Goal: Communication & Community: Answer question/provide support

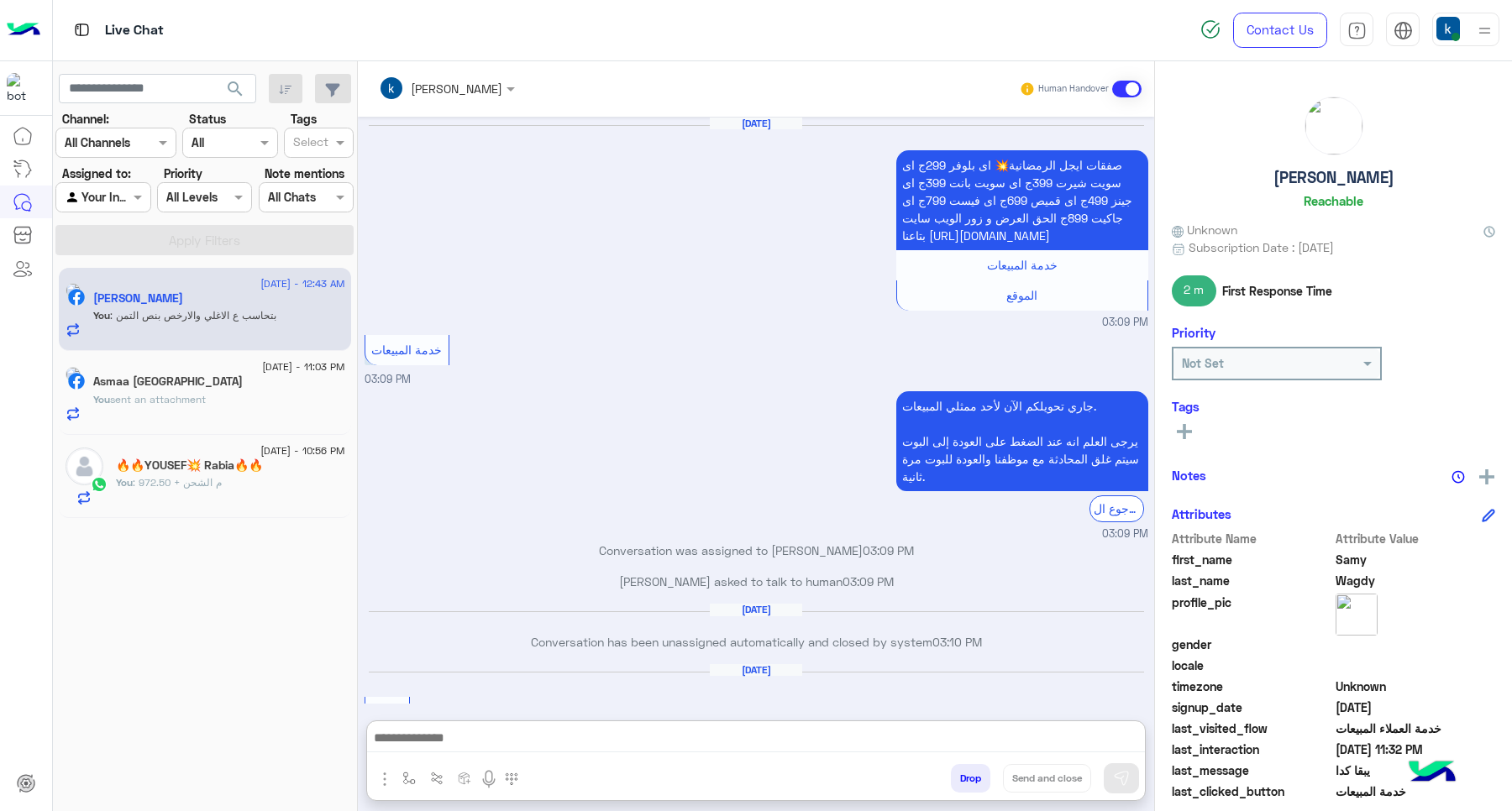
scroll to position [162, 0]
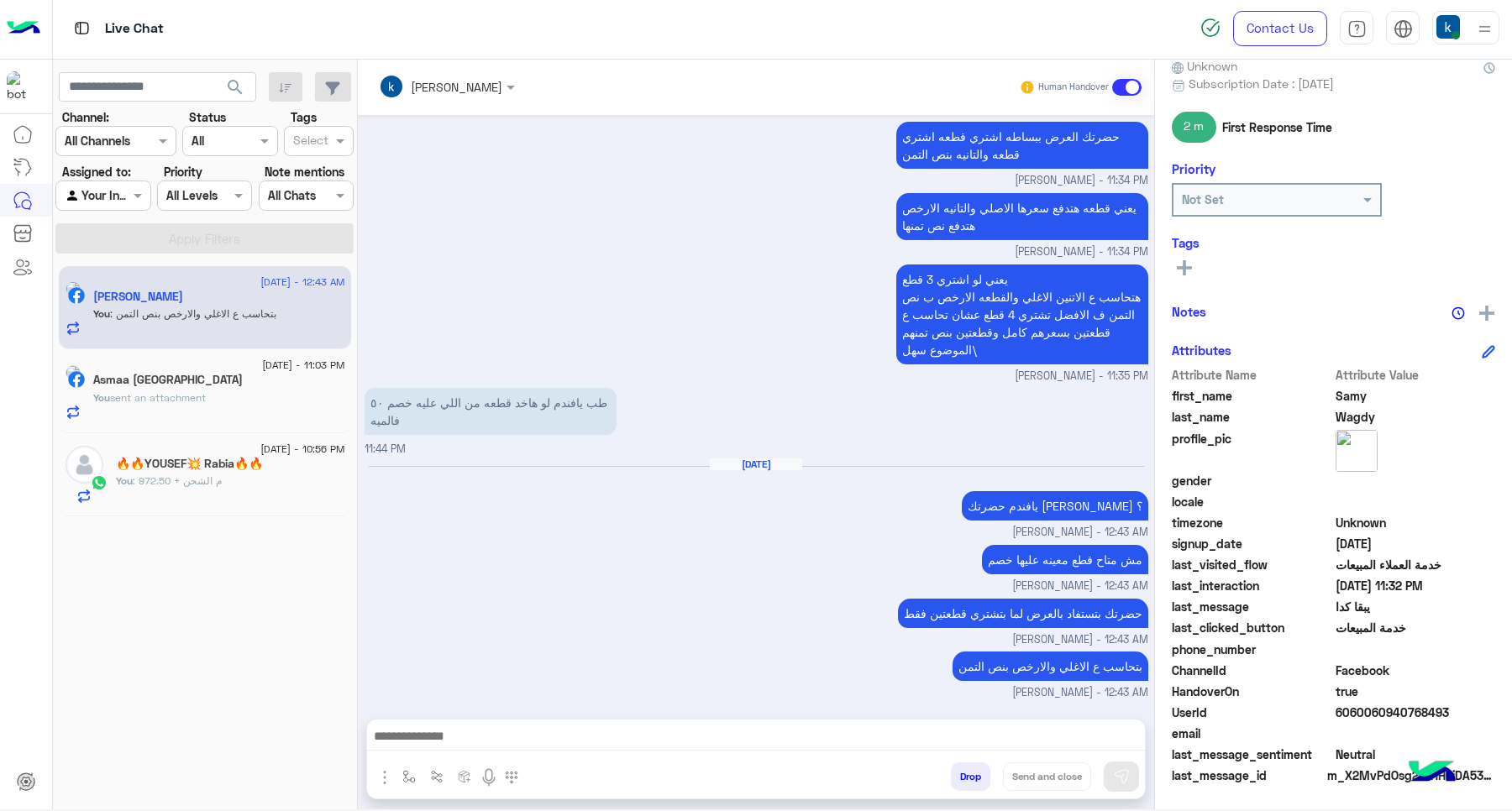
click at [960, 762] on div "Drop Send and close" at bounding box center [838, 780] width 614 height 37
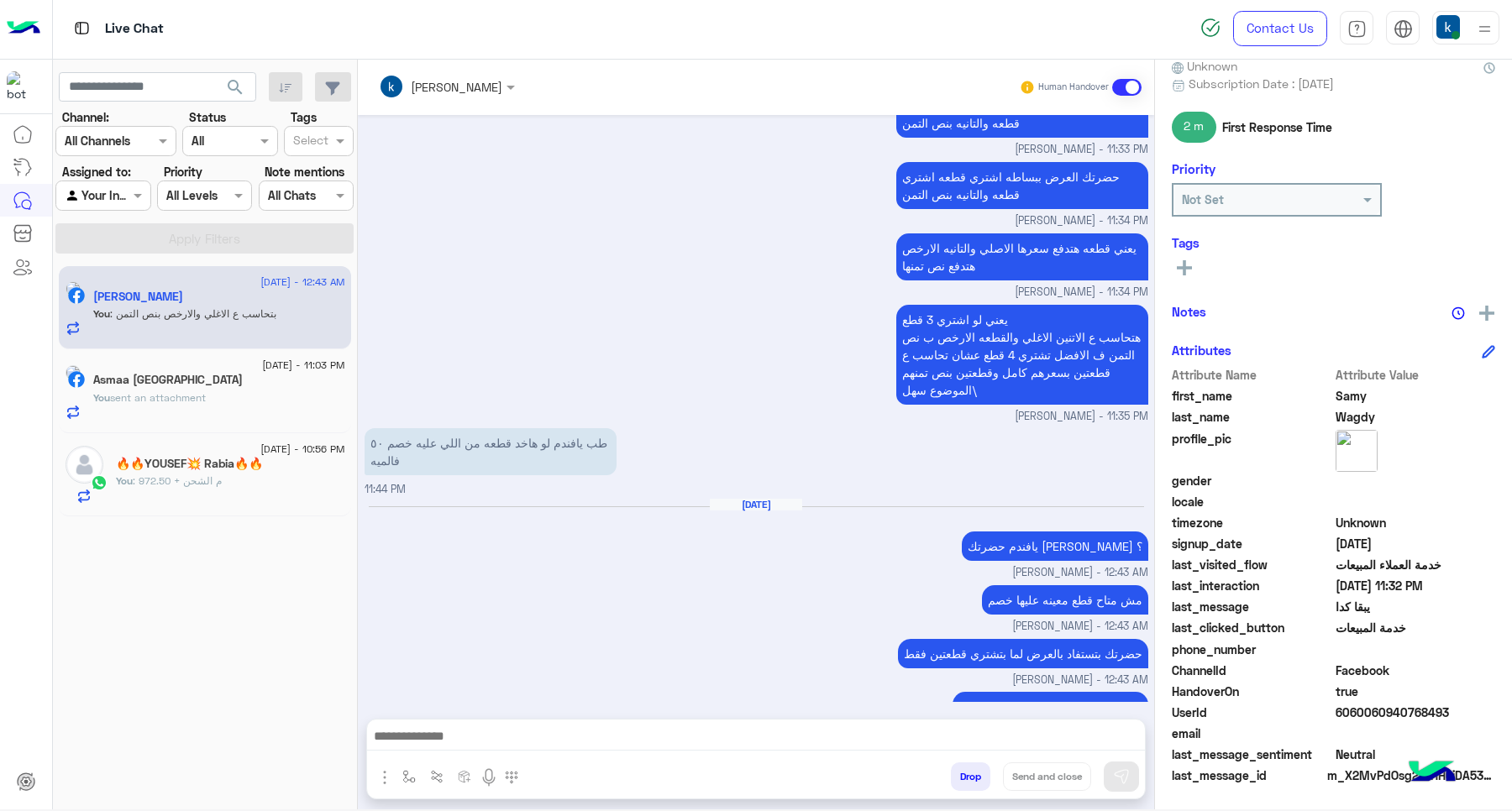
click at [970, 773] on button "Drop" at bounding box center [970, 776] width 40 height 28
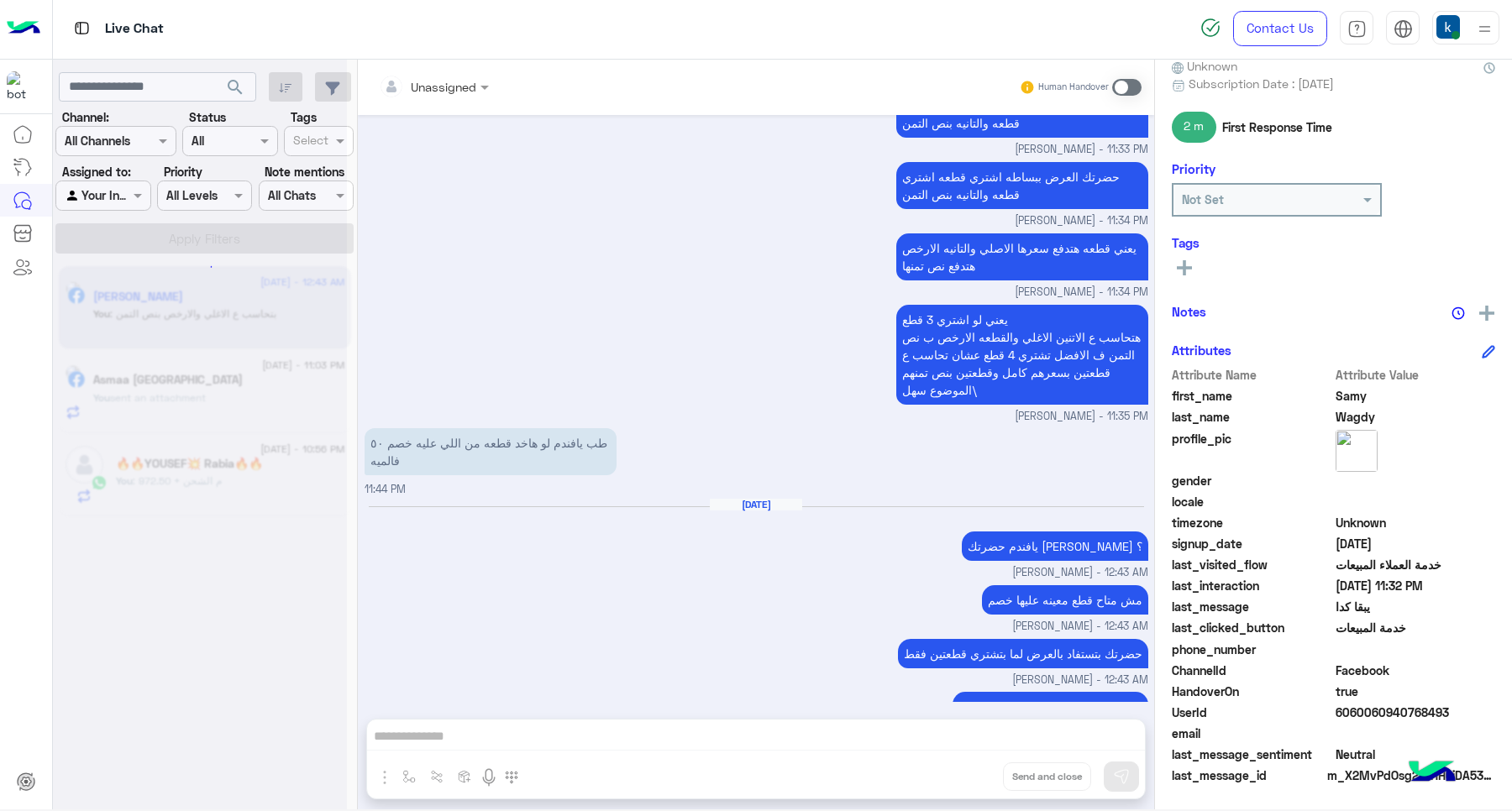
scroll to position [3712, 0]
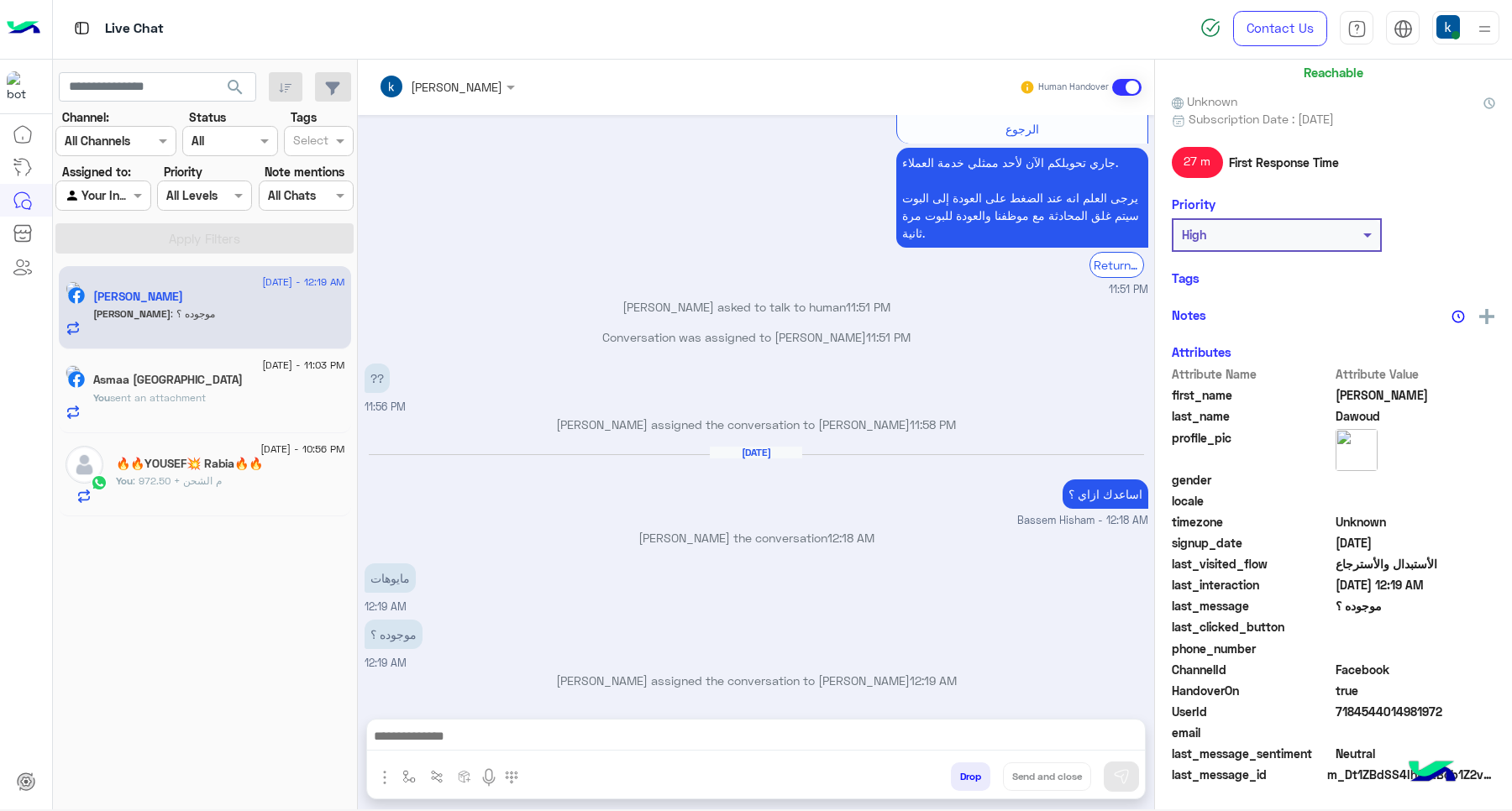
scroll to position [160, 0]
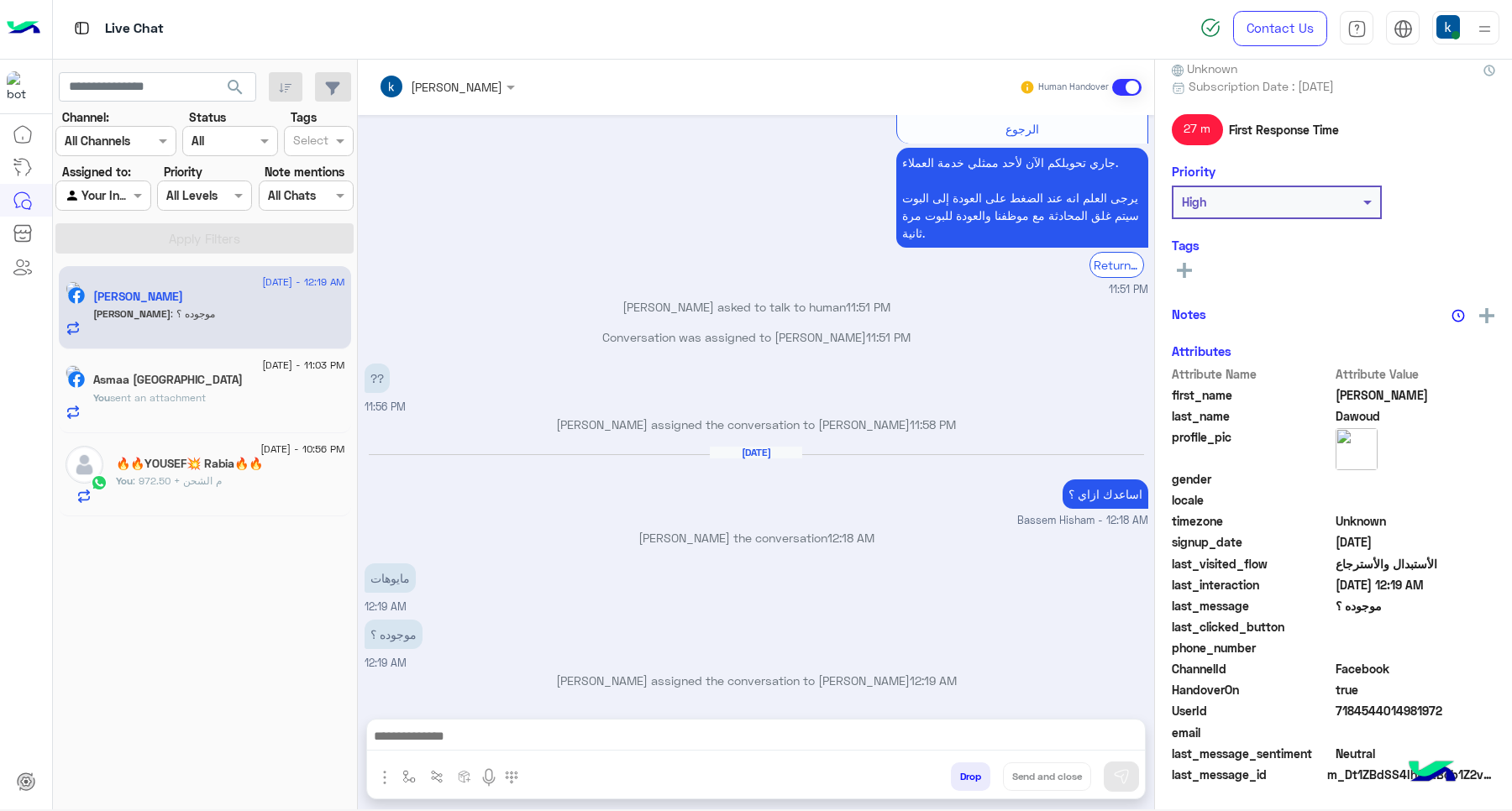
click at [961, 784] on button "Drop" at bounding box center [970, 776] width 40 height 28
click at [961, 784] on div "khaled mohamed Human Handover Sep 4, 2025 لو سمحت 11:51 PM اهلًا Mohamed! 😎 أنا…" at bounding box center [756, 438] width 797 height 757
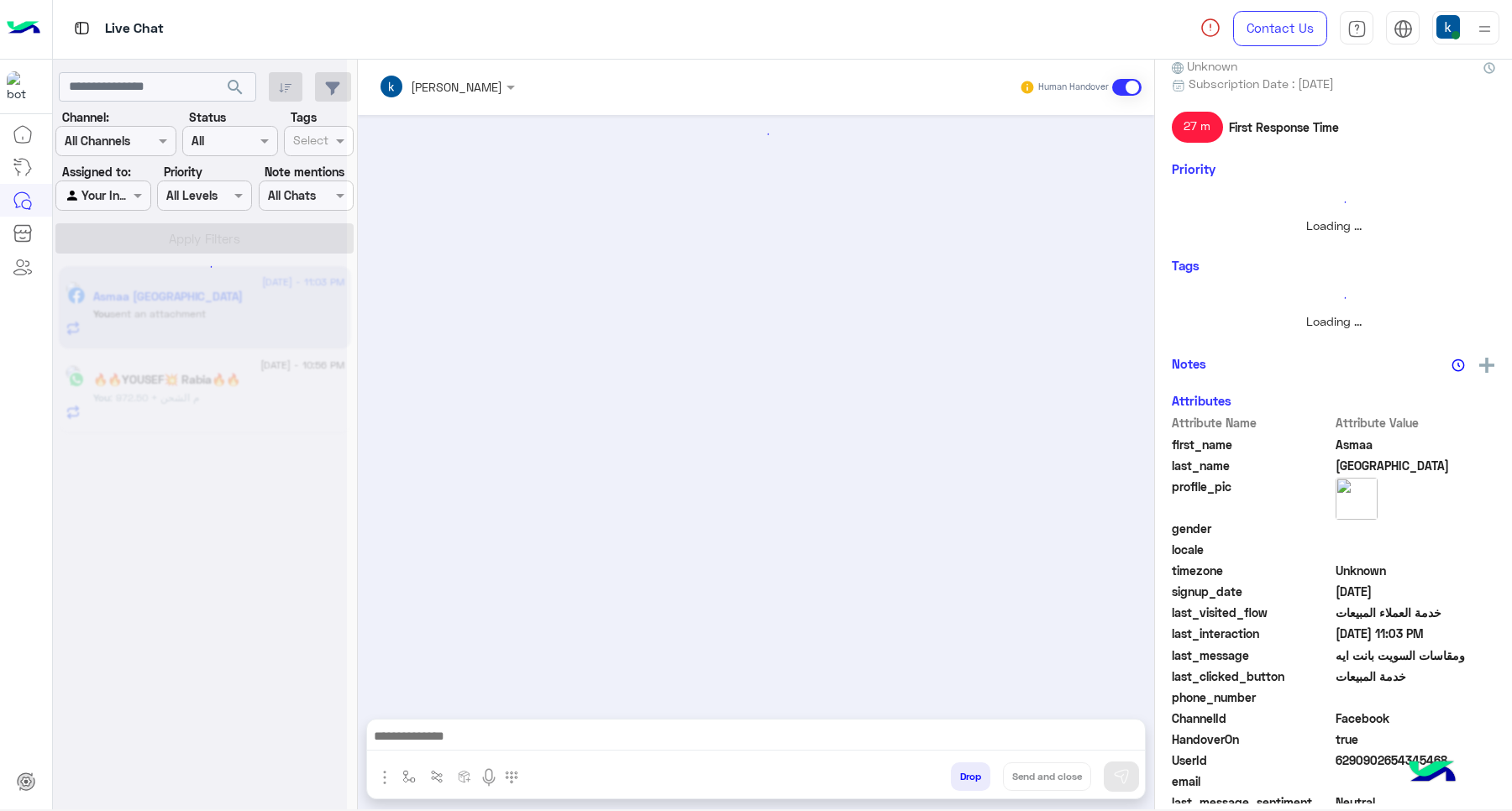
scroll to position [160, 0]
click at [961, 784] on button "Drop" at bounding box center [970, 776] width 40 height 28
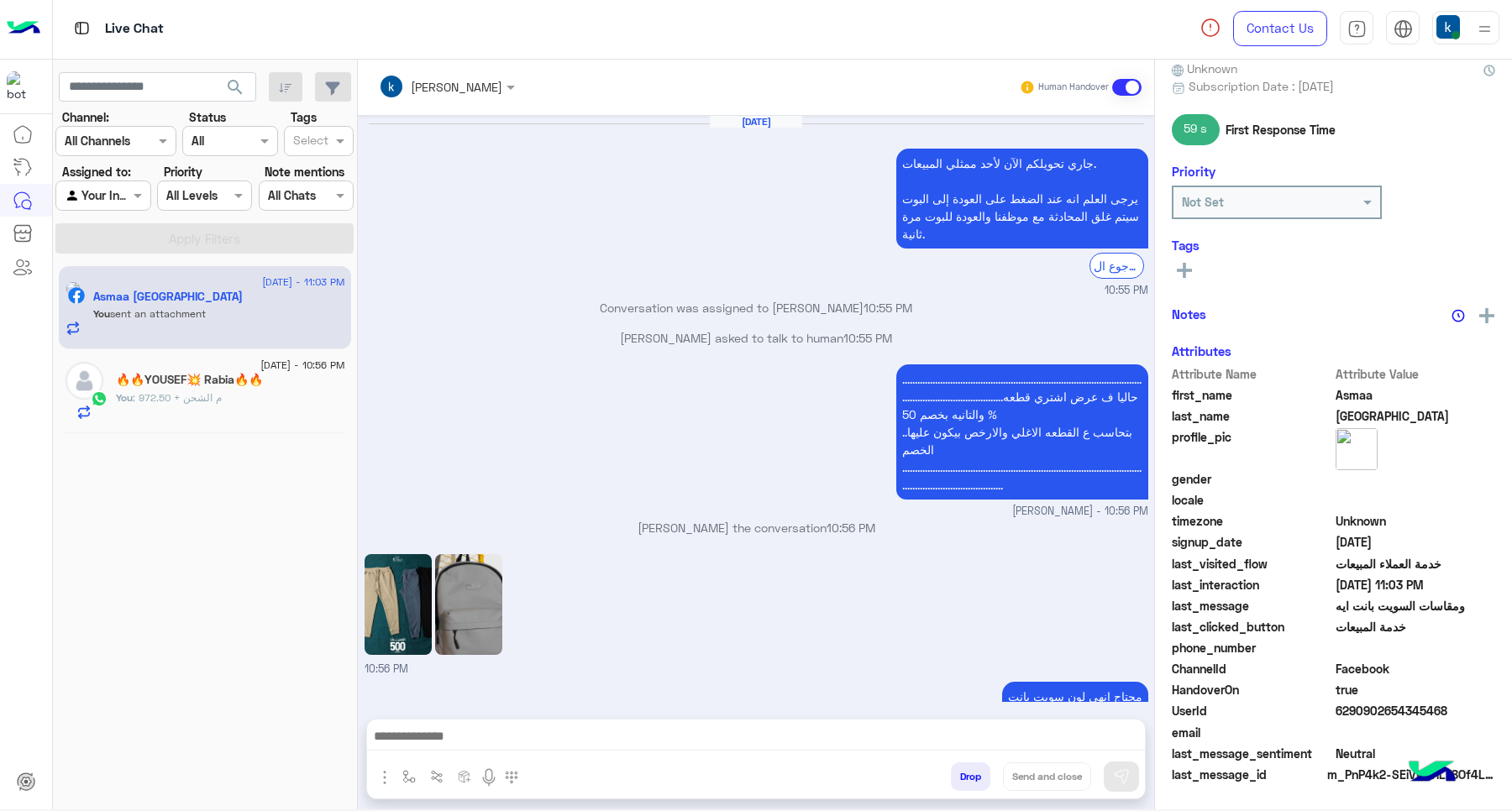
scroll to position [970, 0]
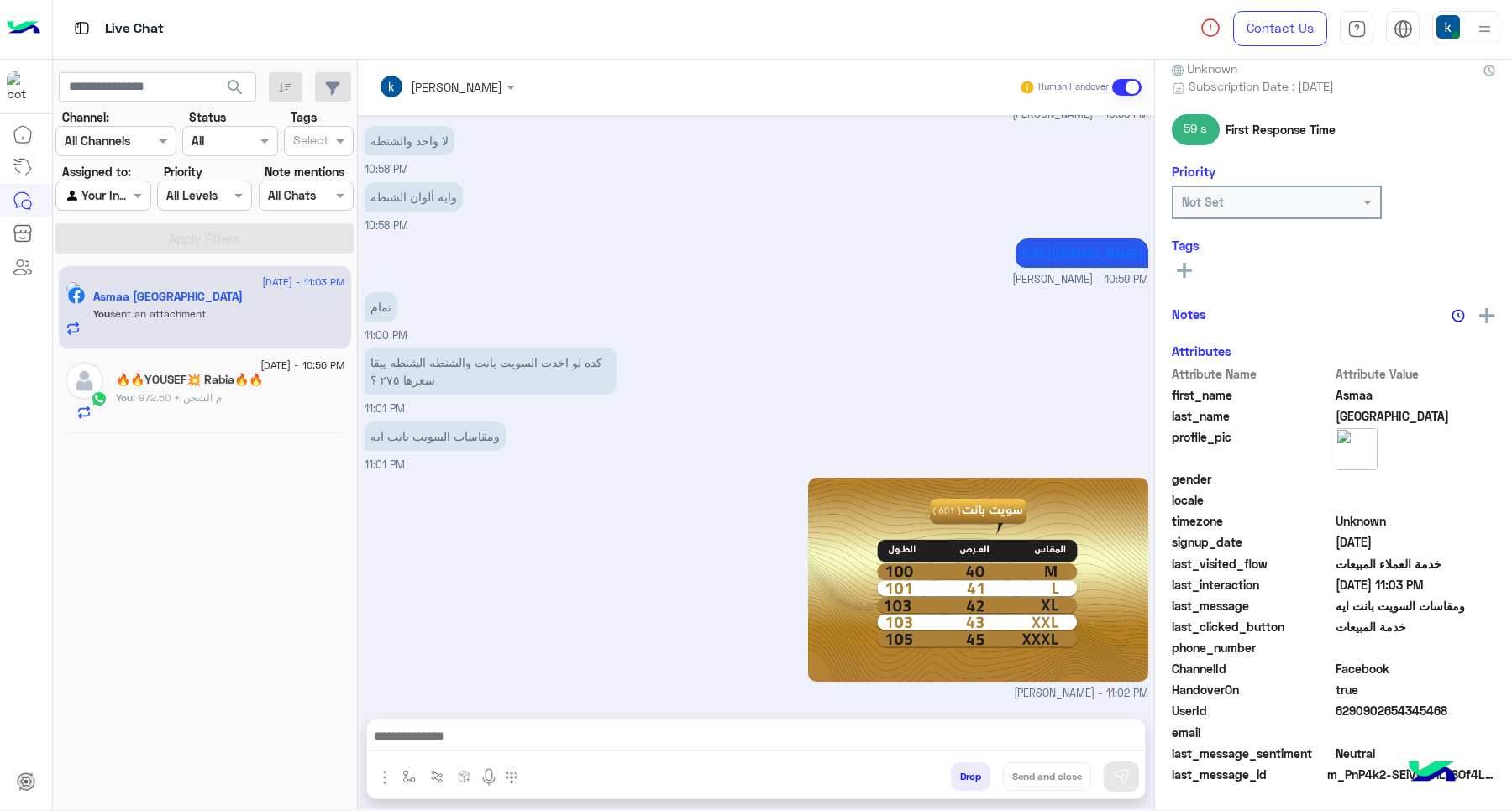
click at [961, 784] on button "Drop" at bounding box center [970, 776] width 40 height 28
click at [961, 784] on div "khaled mohamed Human Handover Sep 4, 2025 جاري تحويلكم الآن لأحد ممثلي المبيعات…" at bounding box center [756, 438] width 797 height 757
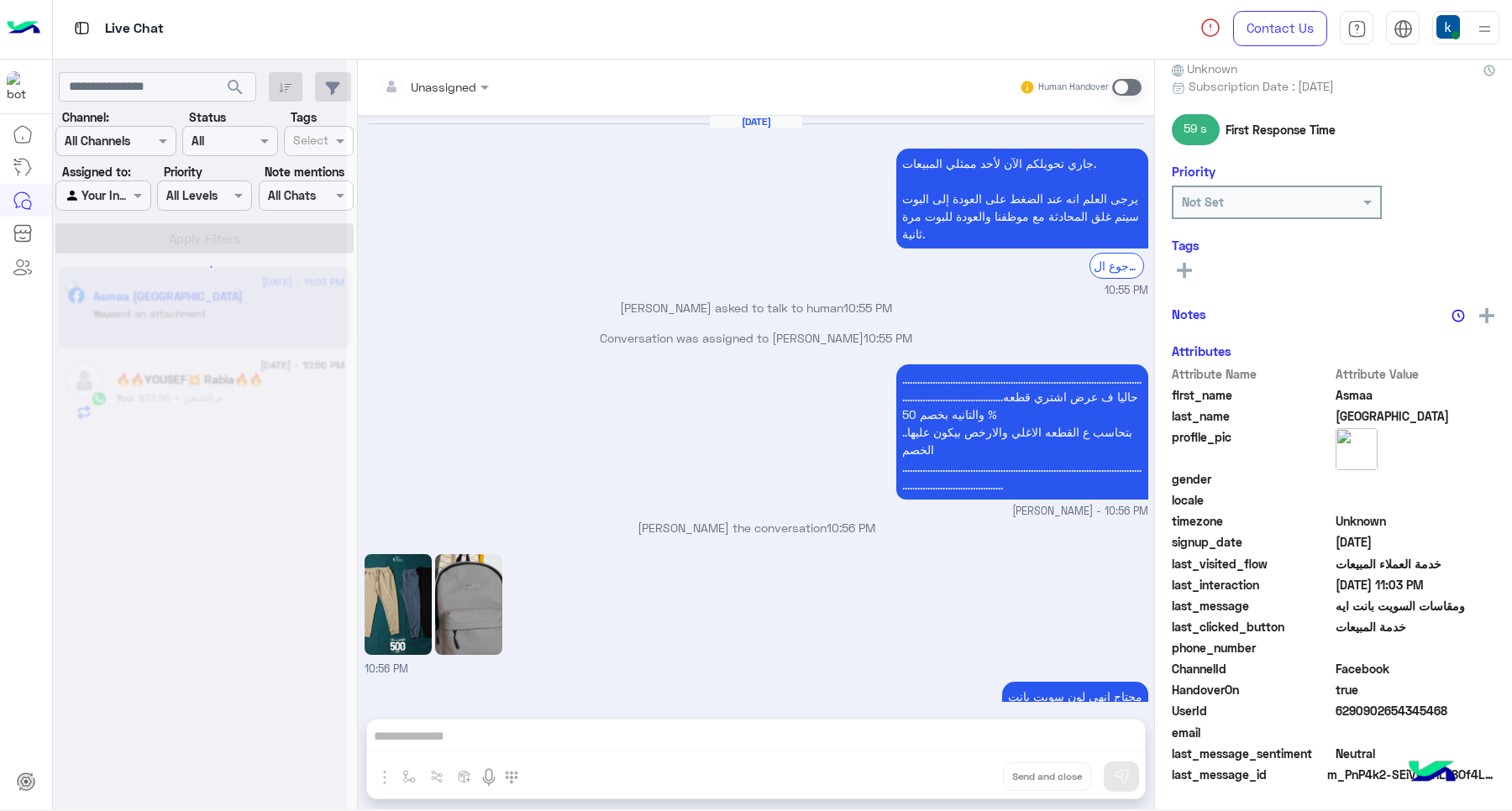
click at [0, 0] on button "Drop" at bounding box center [0, 0] width 0 height 0
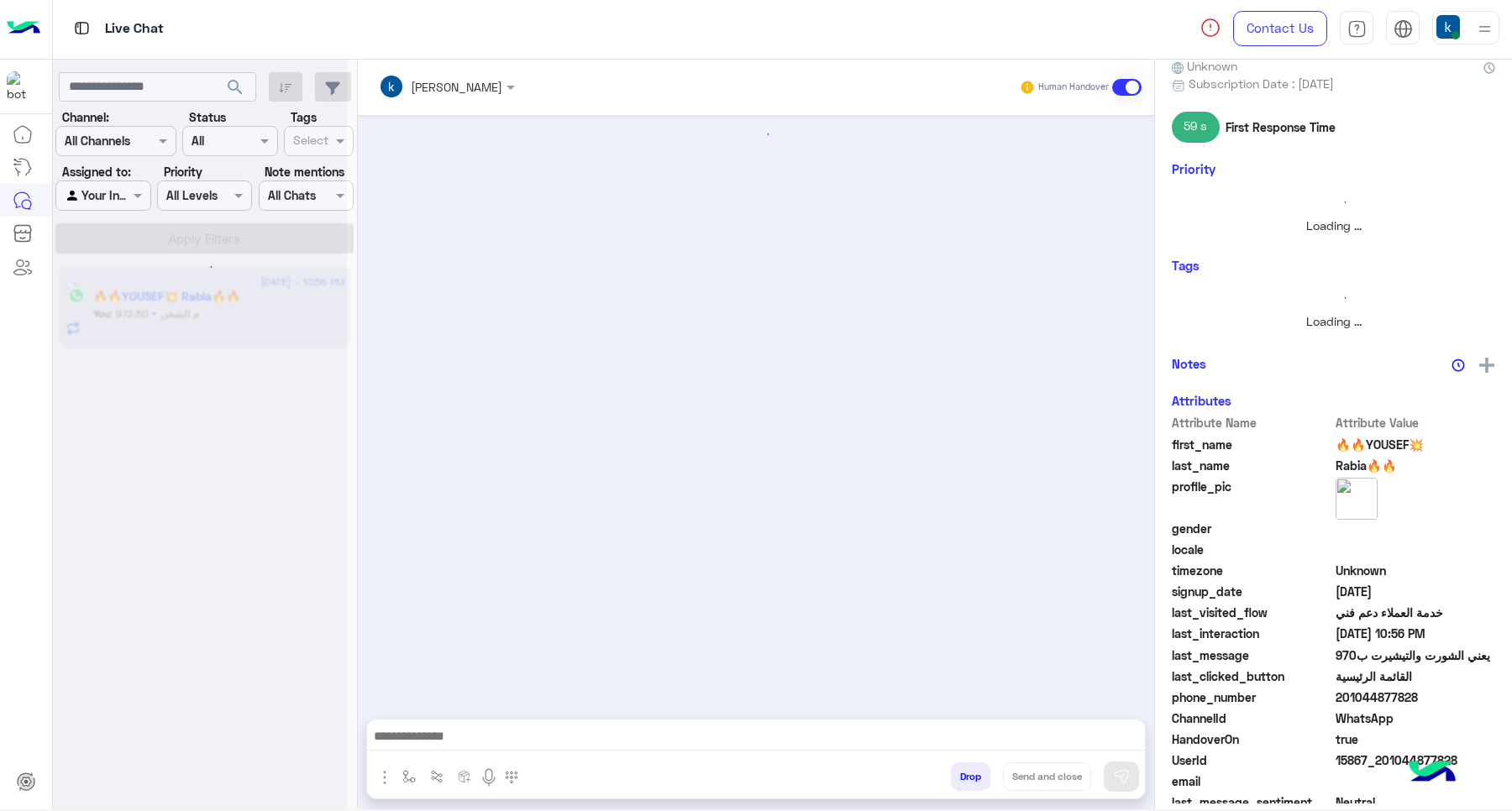
click at [961, 784] on button "Drop" at bounding box center [970, 776] width 40 height 28
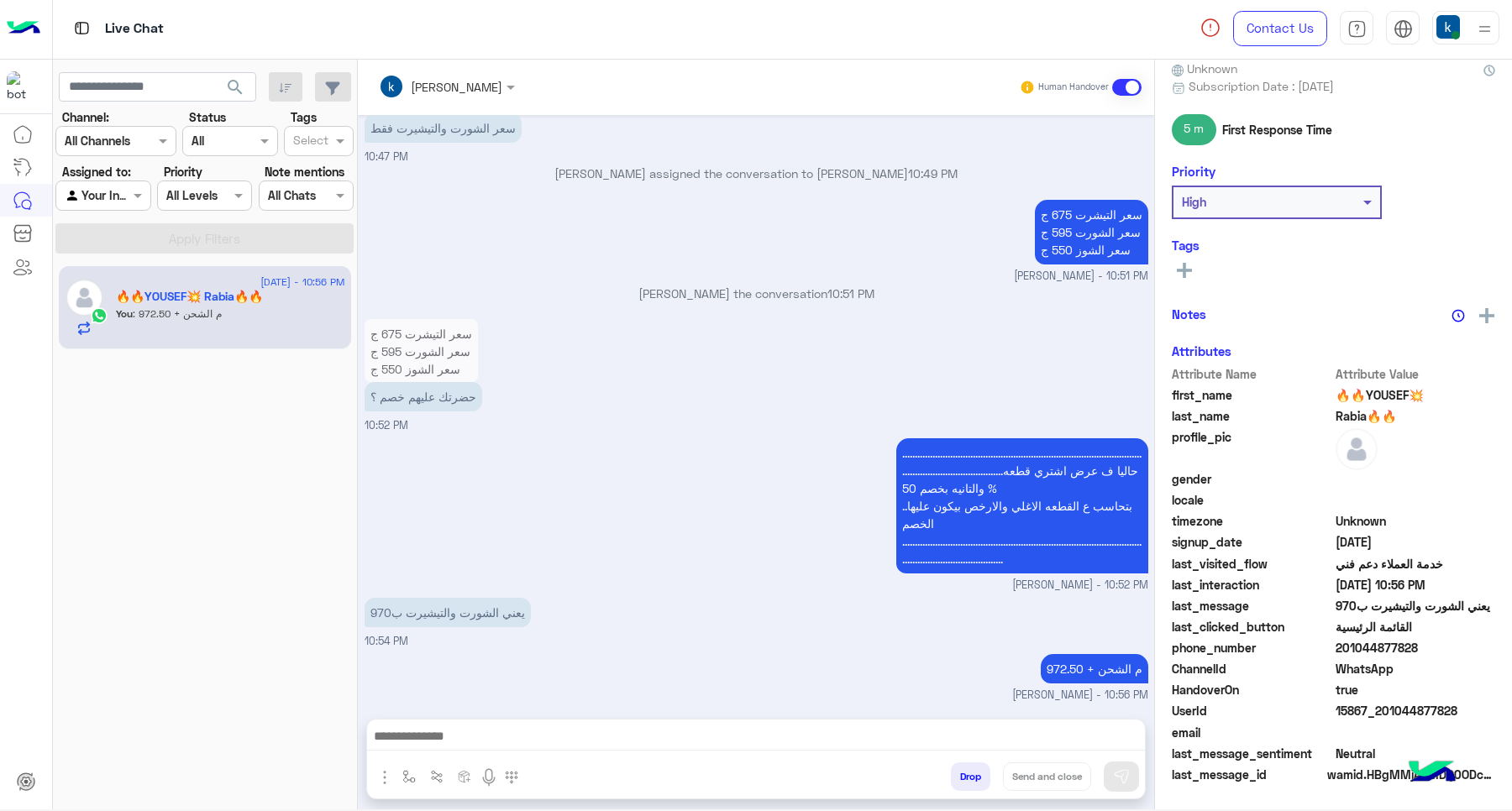
scroll to position [1176, 0]
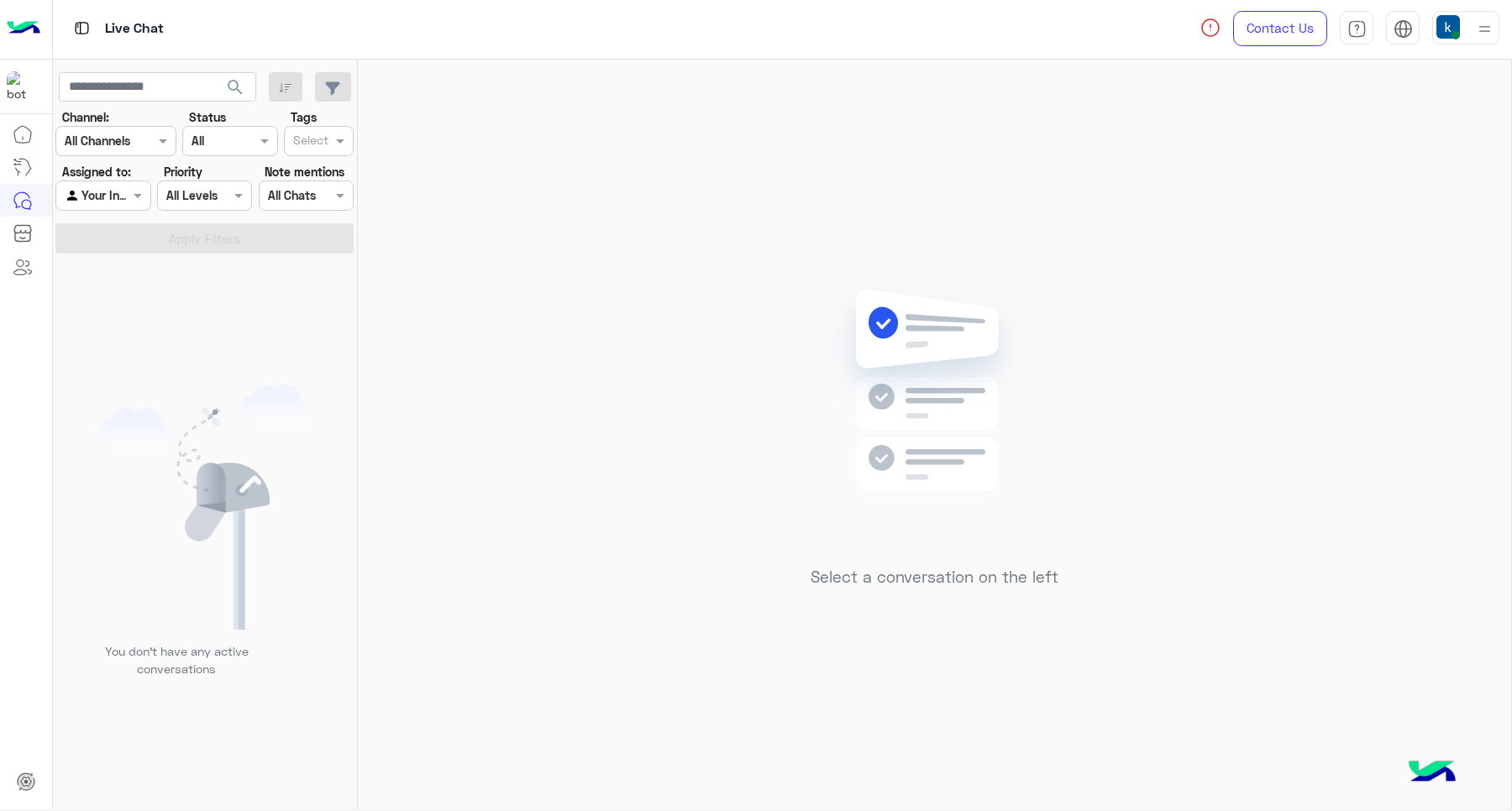
click at [1478, 39] on img at bounding box center [1485, 29] width 21 height 21
click at [762, 304] on div "Select a conversation on the left" at bounding box center [934, 438] width 1153 height 757
